Goal: Information Seeking & Learning: Learn about a topic

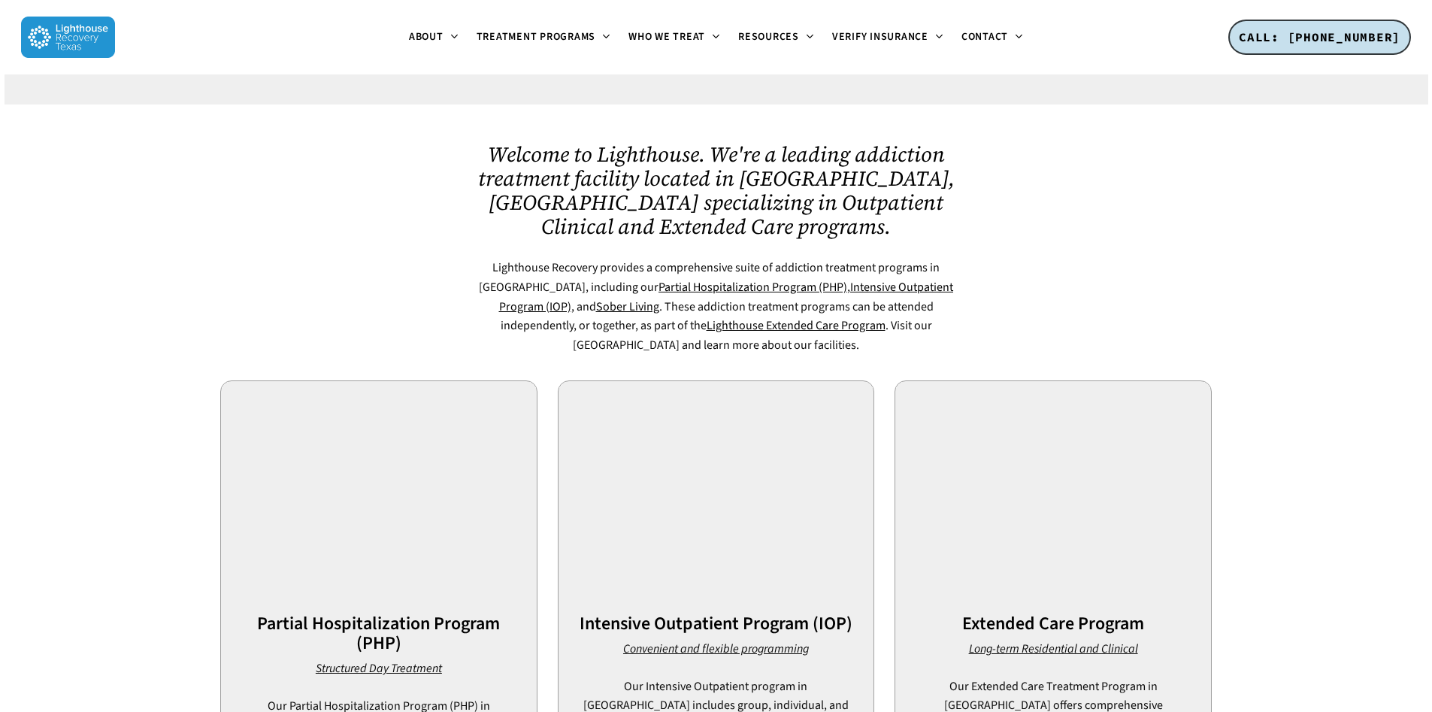
scroll to position [752, 0]
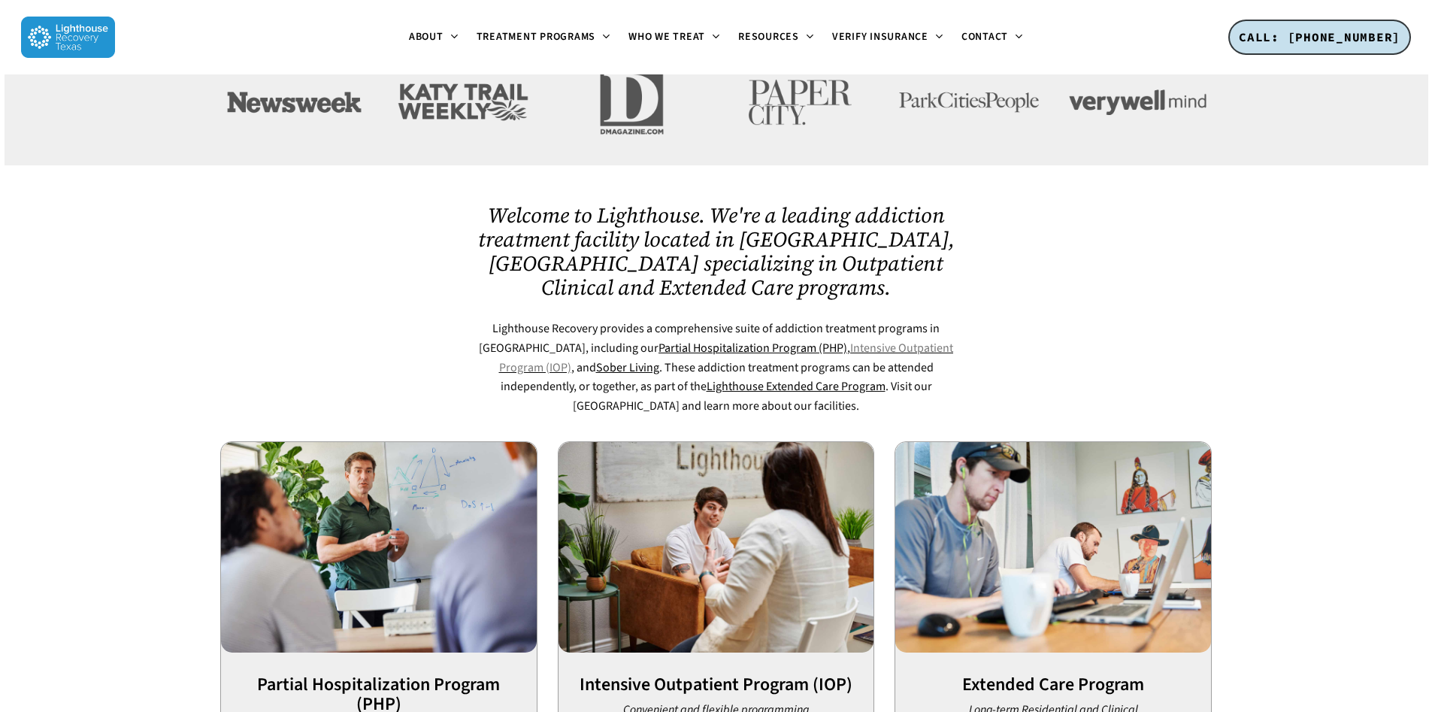
click at [799, 340] on link "Intensive Outpatient Program (IOP)" at bounding box center [726, 358] width 455 height 36
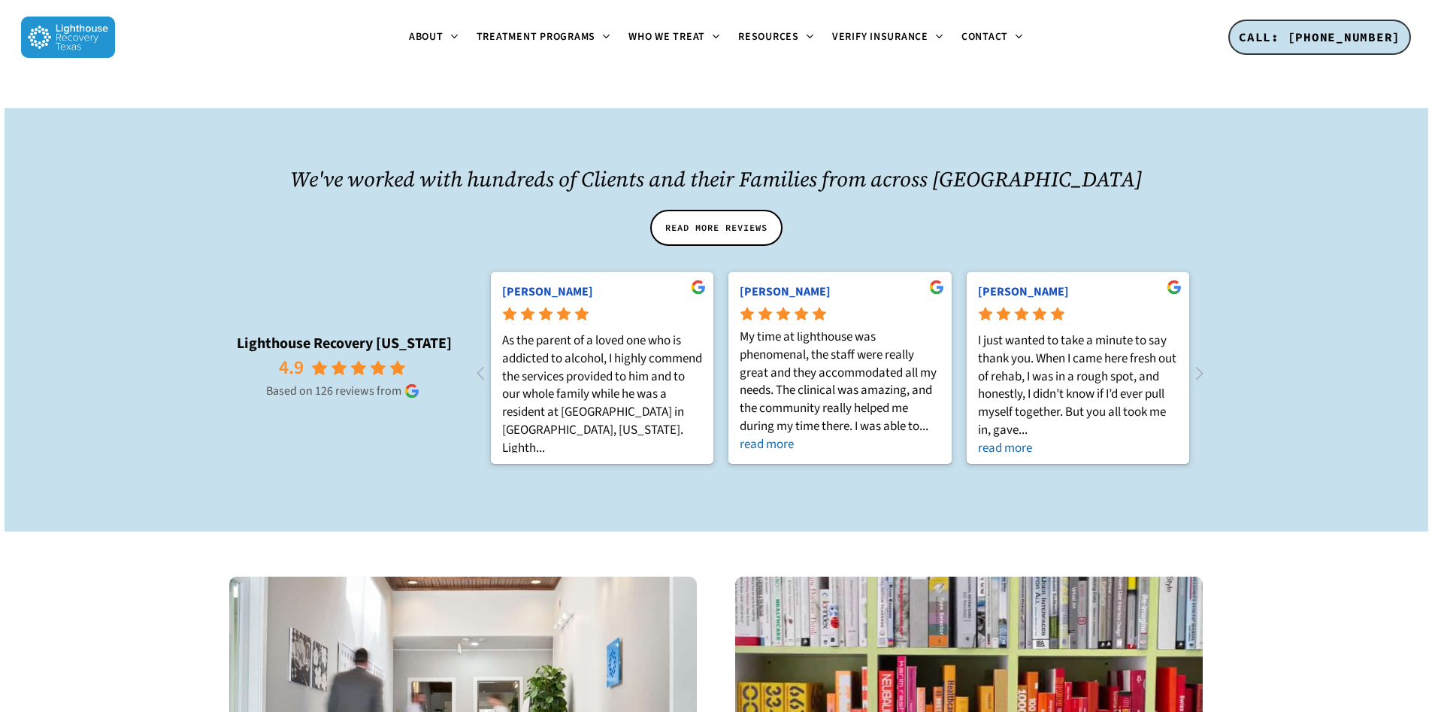
scroll to position [5, 0]
click at [326, 360] on icon at bounding box center [319, 368] width 17 height 17
click at [480, 361] on icon at bounding box center [480, 373] width 25 height 25
click at [1206, 361] on icon at bounding box center [1199, 373] width 25 height 25
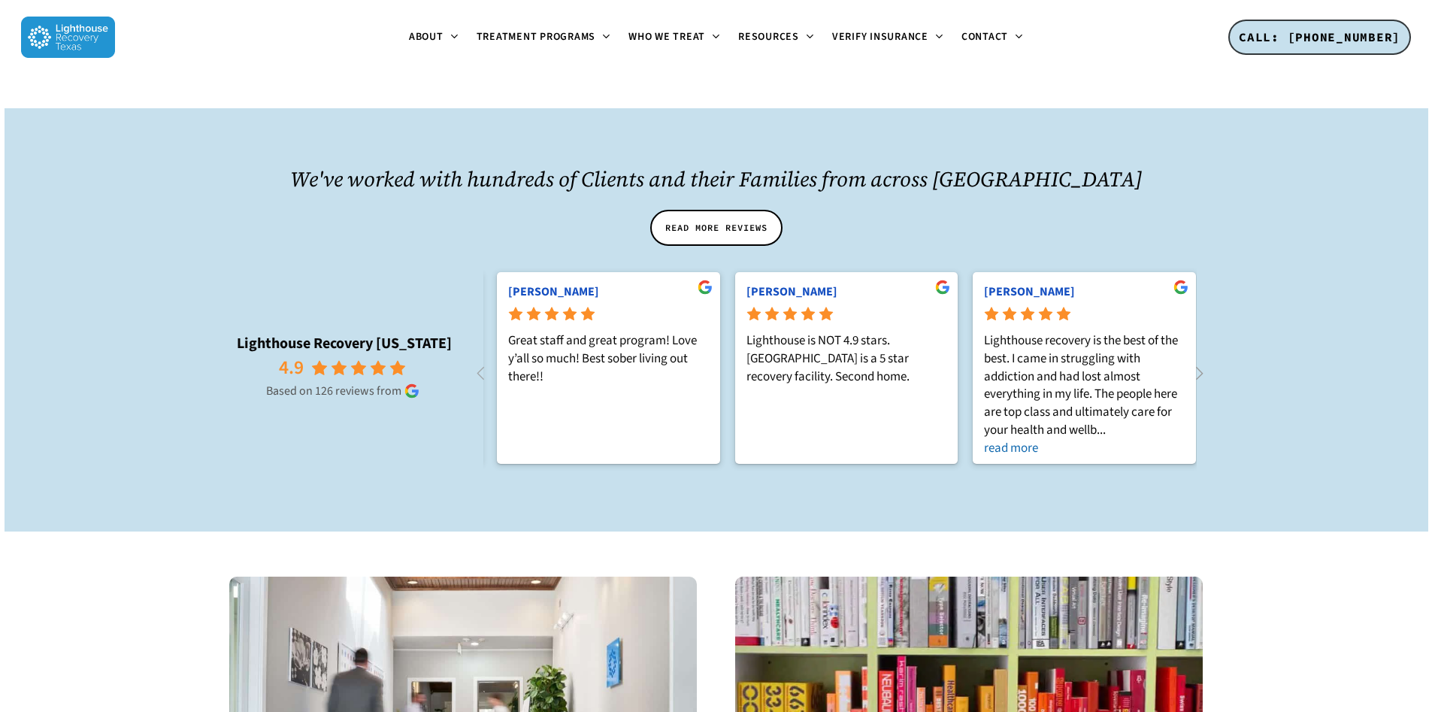
scroll to position [0, 714]
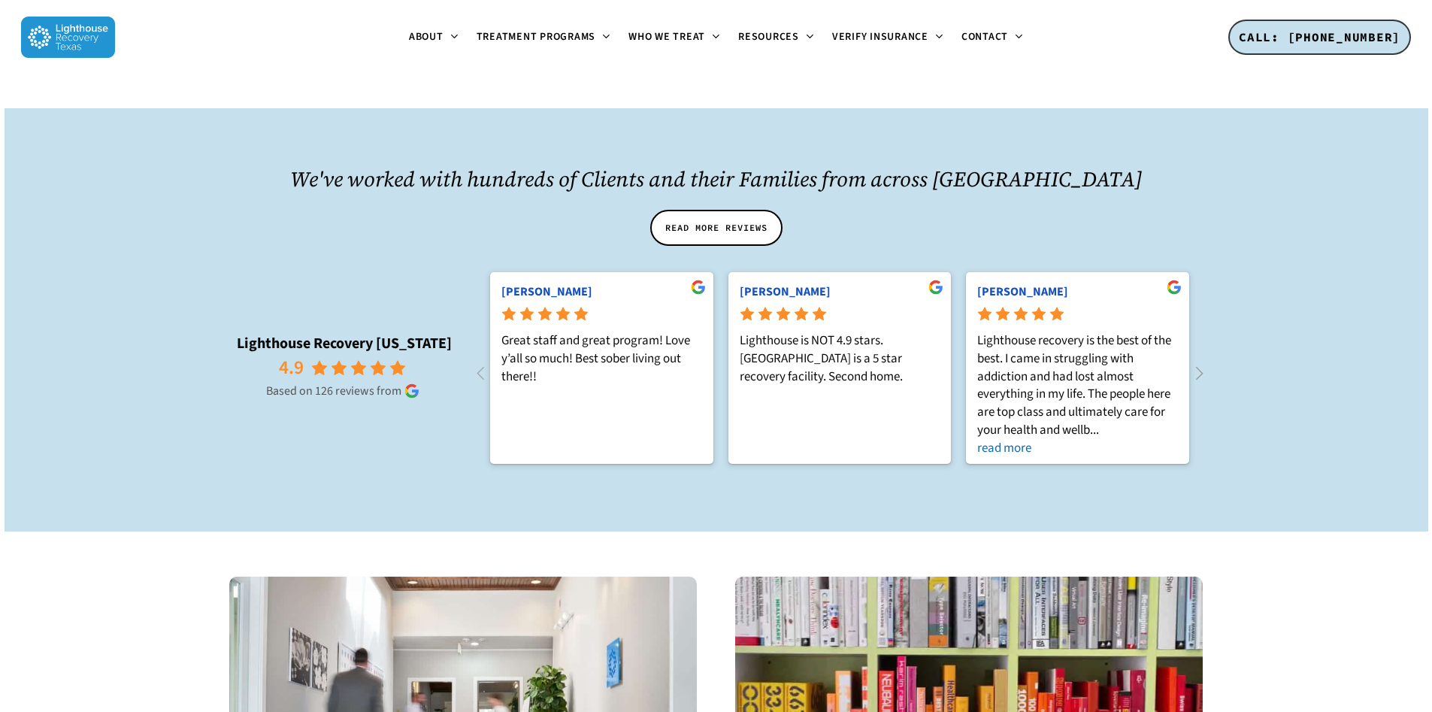
click at [1204, 361] on icon at bounding box center [1199, 373] width 25 height 25
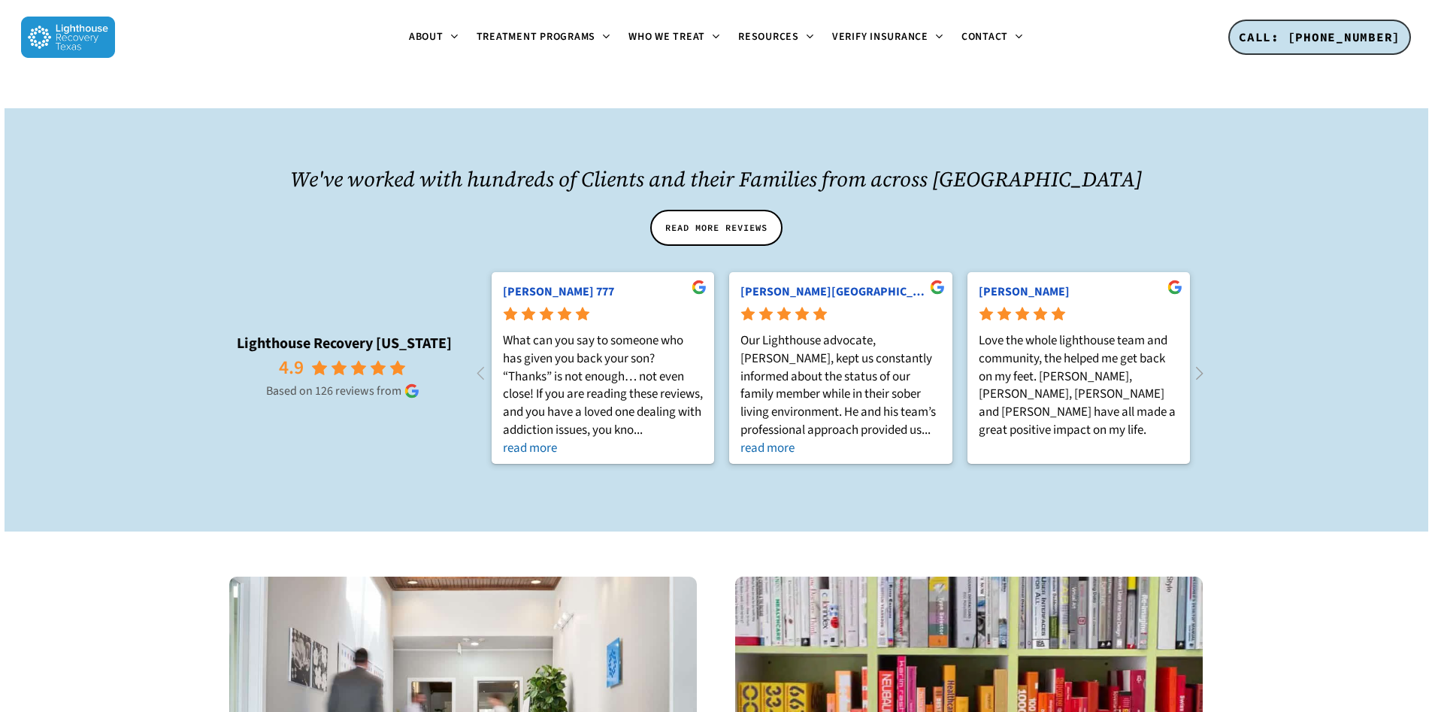
scroll to position [0, 1428]
click at [1204, 361] on icon at bounding box center [1199, 373] width 25 height 25
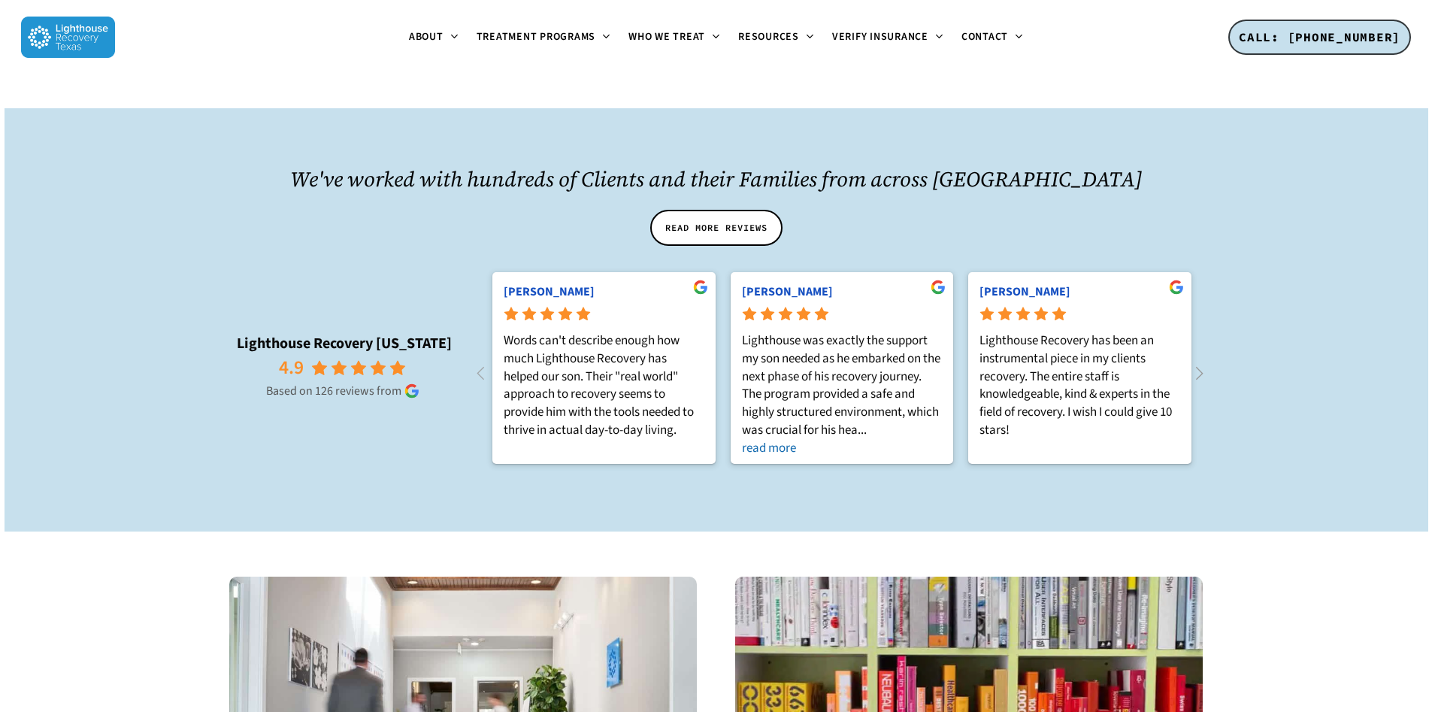
scroll to position [0, 2142]
click at [1204, 361] on icon at bounding box center [1199, 373] width 25 height 25
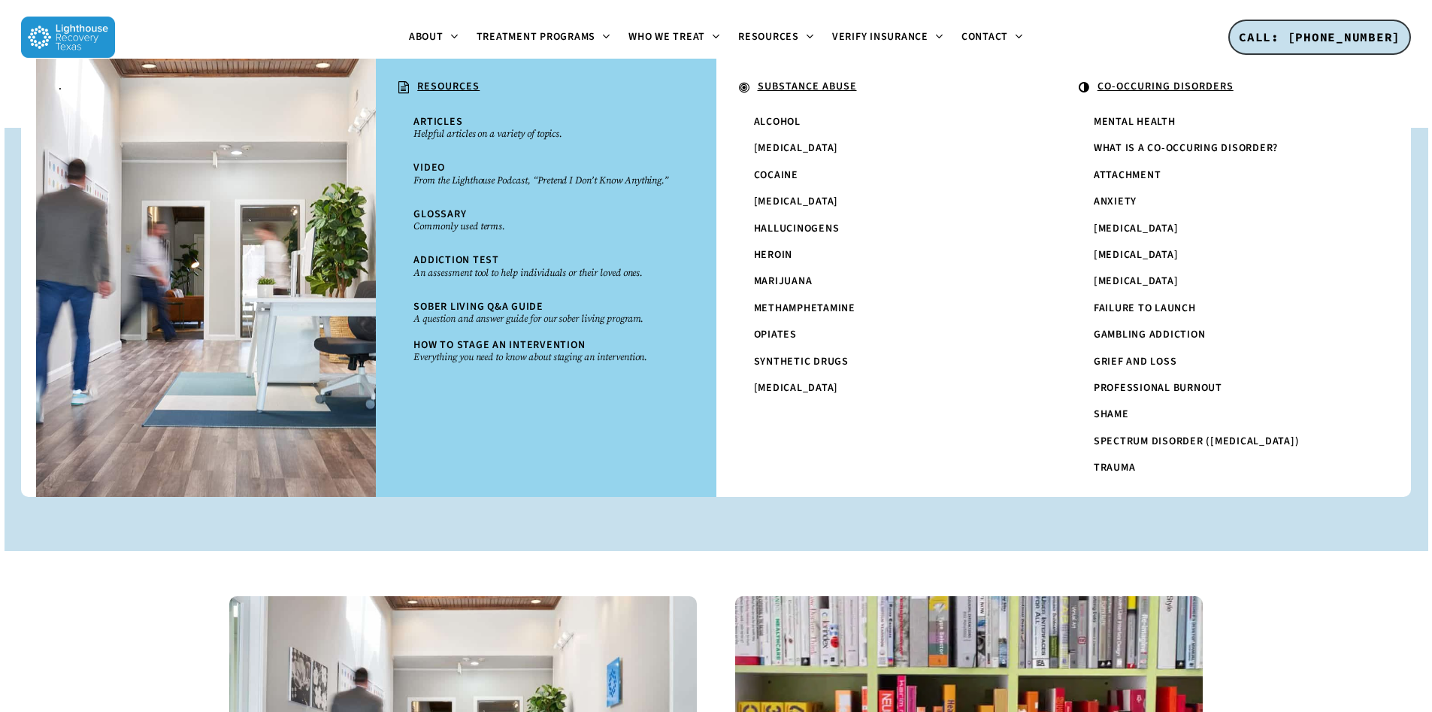
scroll to position [1513, 0]
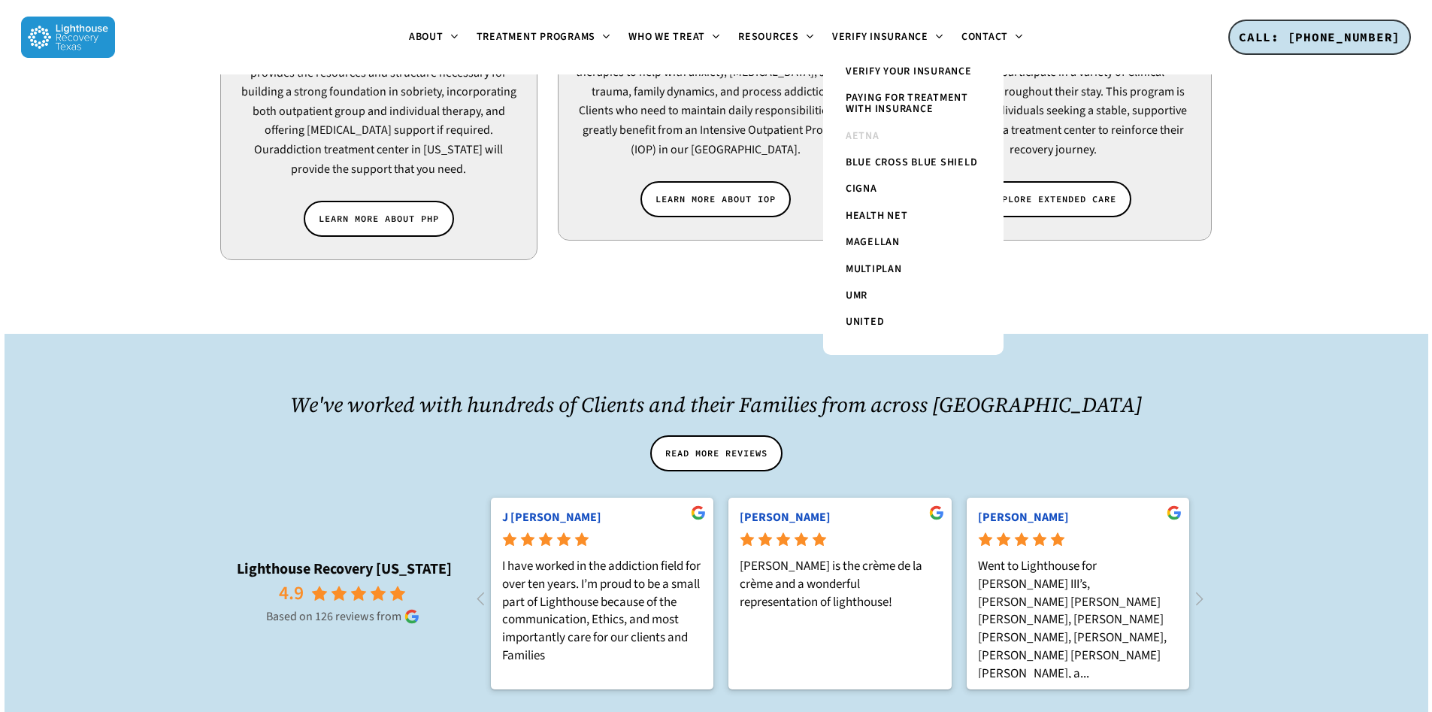
click at [873, 129] on span "Aetna" at bounding box center [863, 136] width 34 height 15
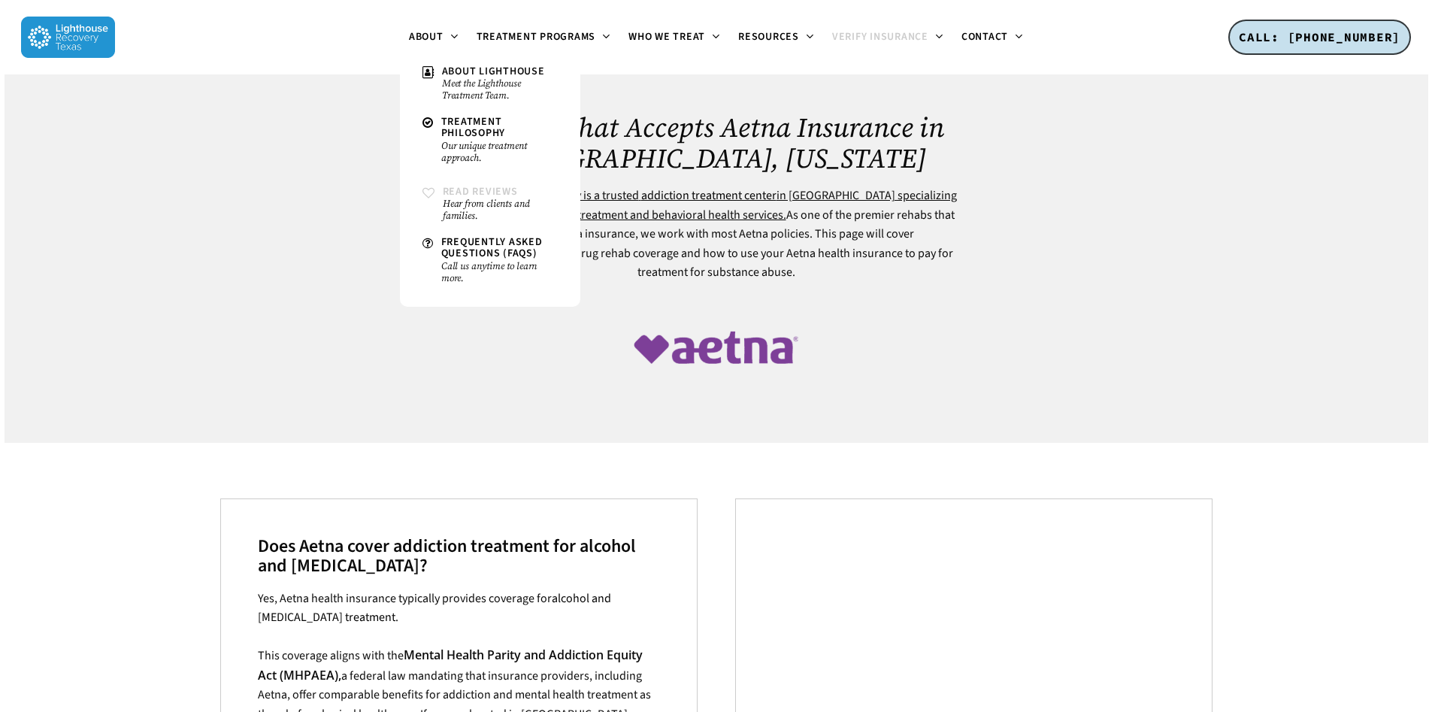
click at [470, 189] on span "Read Reviews" at bounding box center [480, 191] width 75 height 15
